Goal: Information Seeking & Learning: Check status

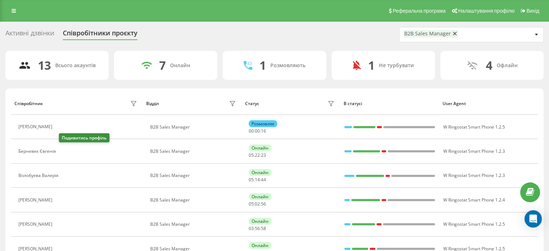
click at [61, 150] on button at bounding box center [64, 152] width 9 height 10
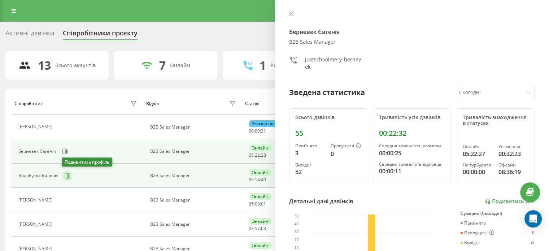
click at [66, 175] on icon at bounding box center [68, 176] width 6 height 6
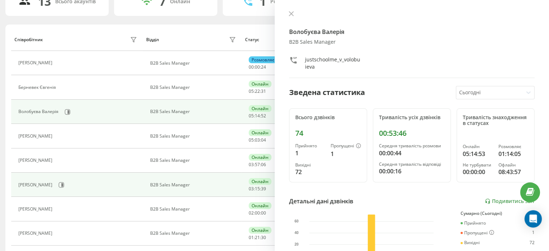
scroll to position [72, 0]
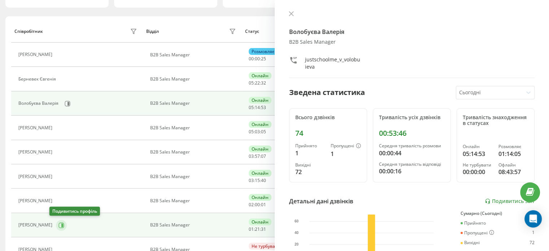
click at [59, 226] on icon at bounding box center [61, 224] width 5 height 5
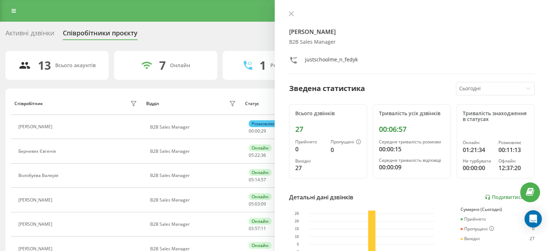
drag, startPoint x: 292, startPoint y: 12, endPoint x: 264, endPoint y: 27, distance: 31.5
click at [292, 12] on icon at bounding box center [291, 13] width 5 height 5
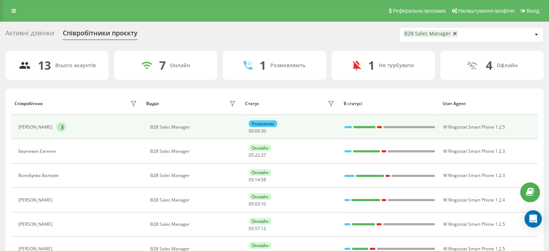
click at [59, 129] on icon at bounding box center [61, 126] width 5 height 5
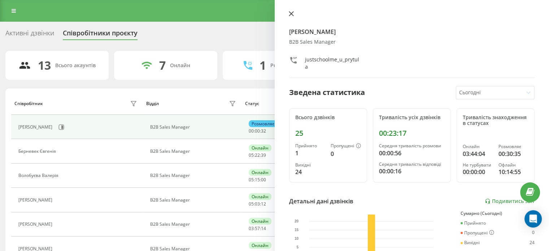
click at [292, 13] on icon at bounding box center [291, 13] width 5 height 5
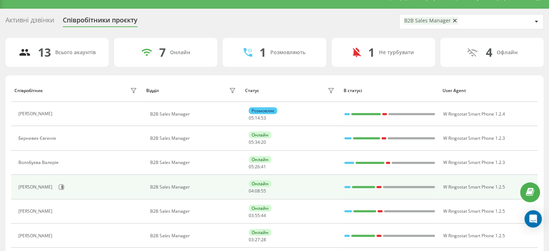
scroll to position [36, 0]
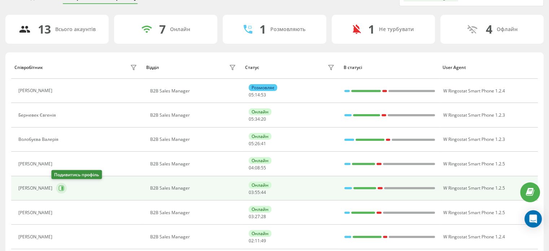
click at [61, 187] on icon at bounding box center [62, 188] width 2 height 4
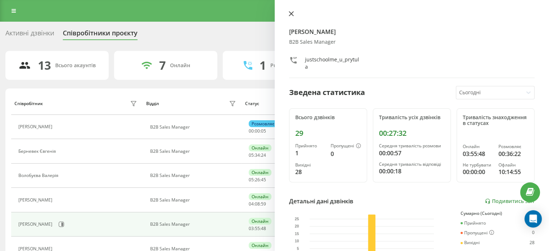
click at [291, 12] on icon at bounding box center [291, 13] width 5 height 5
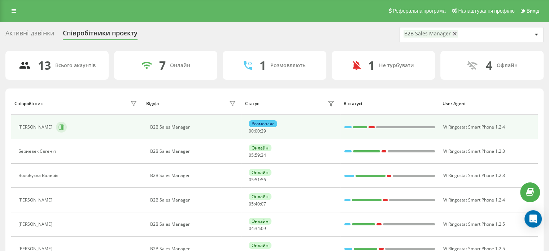
click at [49, 126] on div "Федик Назар" at bounding box center [78, 127] width 121 height 12
click at [57, 132] on div "Федик Назар" at bounding box center [78, 127] width 121 height 12
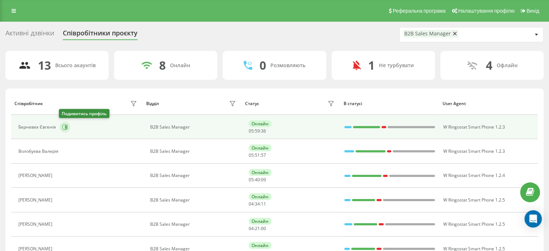
click at [64, 127] on icon at bounding box center [65, 127] width 6 height 6
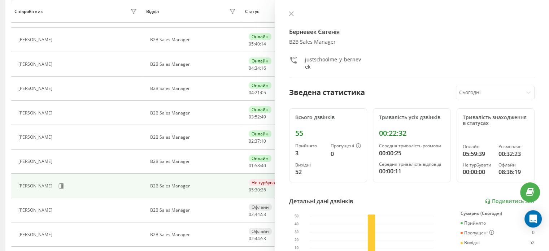
scroll to position [134, 0]
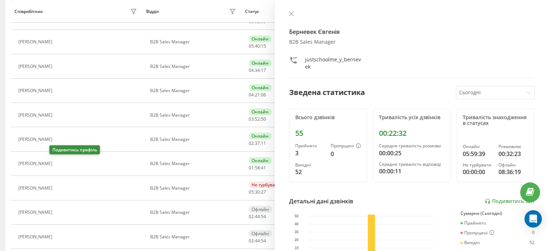
click at [57, 162] on icon at bounding box center [60, 164] width 6 height 6
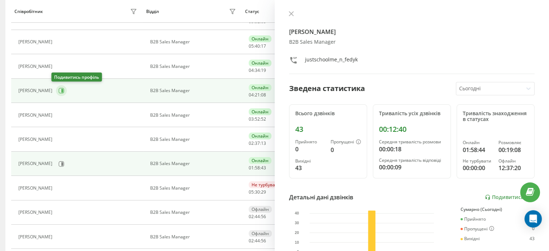
click at [61, 89] on icon at bounding box center [62, 91] width 2 height 4
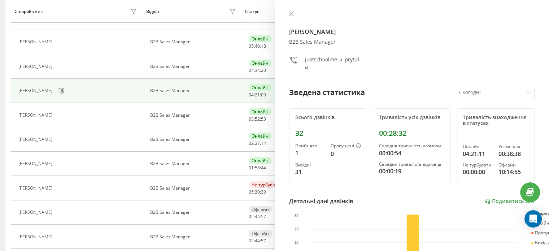
scroll to position [25, 0]
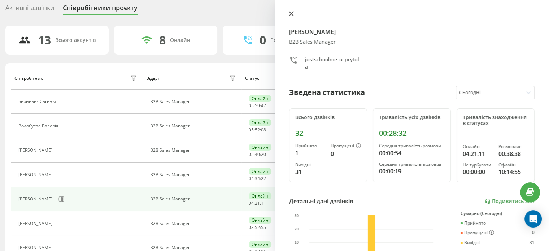
click at [290, 16] on button at bounding box center [291, 14] width 9 height 7
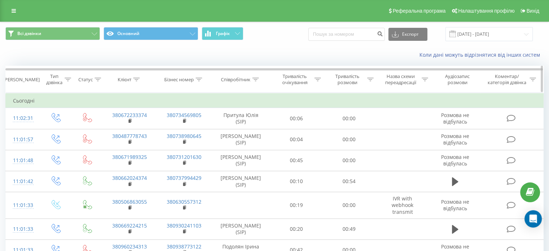
click at [256, 79] on icon at bounding box center [255, 80] width 6 height 4
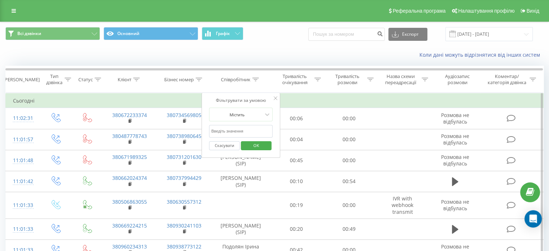
click at [250, 126] on input "text" at bounding box center [241, 131] width 64 height 13
click at [257, 146] on span "OK" at bounding box center [256, 145] width 20 height 11
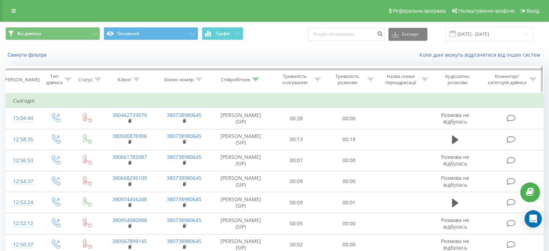
click at [257, 78] on icon at bounding box center [255, 80] width 6 height 4
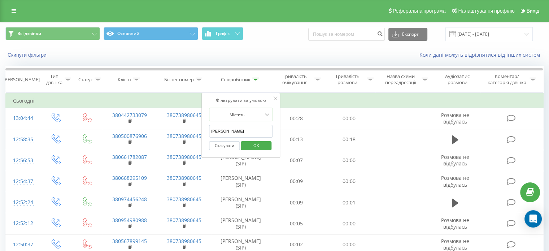
click at [264, 146] on span "OK" at bounding box center [256, 145] width 20 height 11
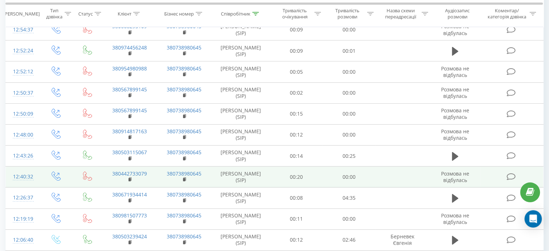
scroll to position [180, 0]
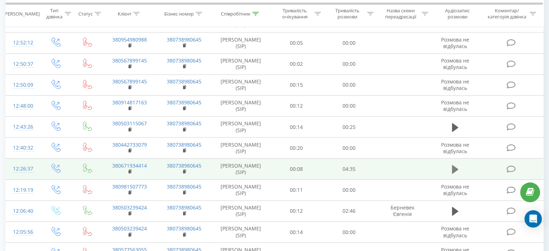
click at [457, 167] on icon at bounding box center [455, 169] width 6 height 9
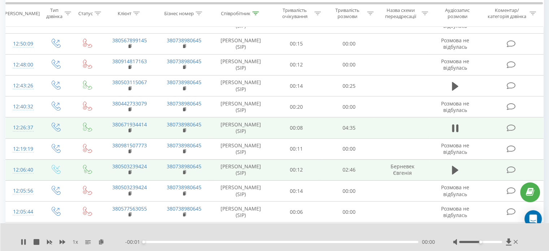
scroll to position [253, 0]
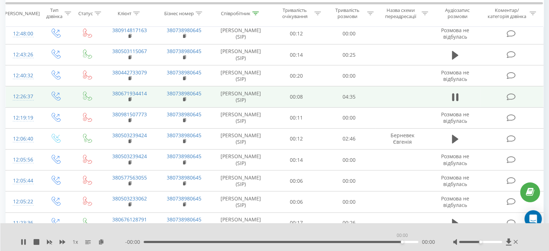
click at [402, 242] on div "00:00" at bounding box center [281, 242] width 275 height 2
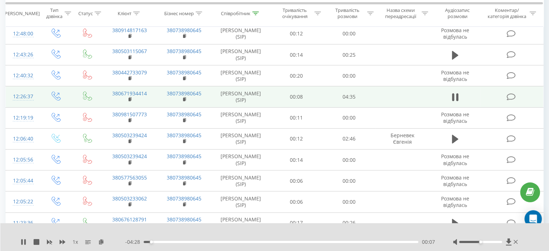
click at [403, 242] on div "00:07" at bounding box center [281, 242] width 275 height 2
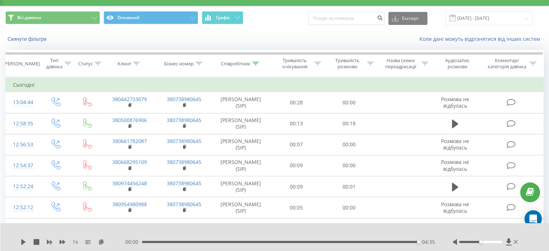
scroll to position [0, 0]
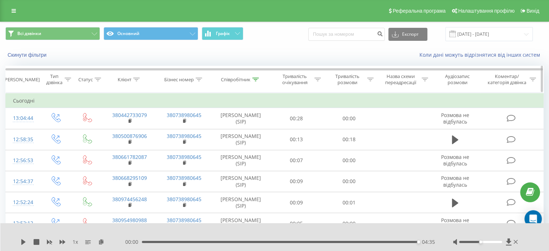
click at [258, 80] on icon at bounding box center [255, 80] width 6 height 4
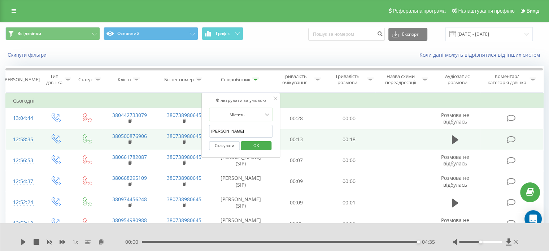
drag, startPoint x: 245, startPoint y: 132, endPoint x: 150, endPoint y: 136, distance: 95.0
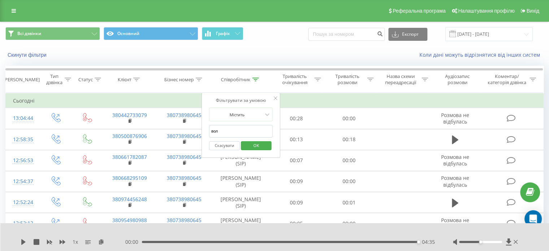
type input "волобуєва"
click at [253, 145] on span "OK" at bounding box center [256, 145] width 20 height 11
